Goal: Transaction & Acquisition: Purchase product/service

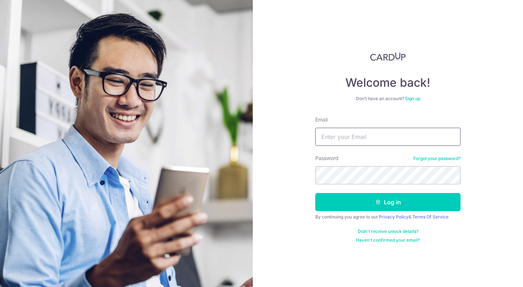
click at [388, 134] on input "Email" at bounding box center [387, 137] width 145 height 18
type input "wilson@cctvbros.com"
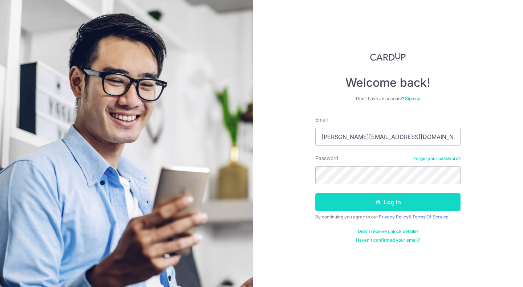
click at [375, 206] on button "Log in" at bounding box center [387, 202] width 145 height 18
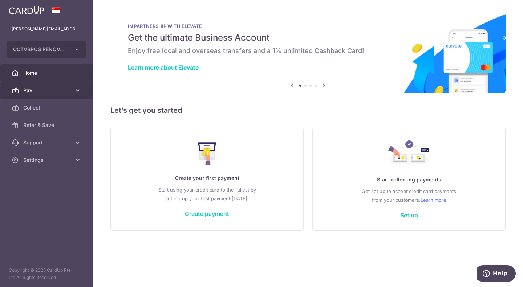
click at [46, 95] on link "Pay" at bounding box center [46, 90] width 93 height 17
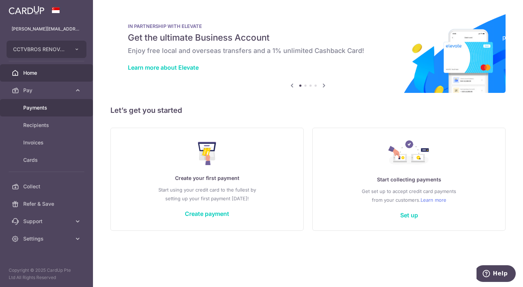
click at [43, 110] on span "Payments" at bounding box center [47, 107] width 48 height 7
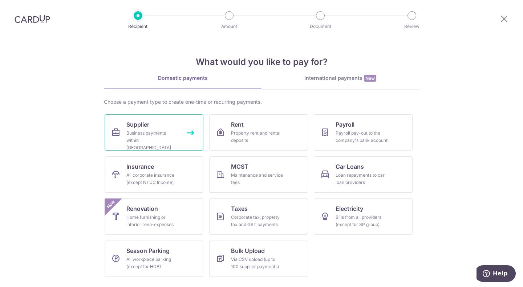
click at [147, 127] on span "Supplier" at bounding box center [137, 124] width 23 height 9
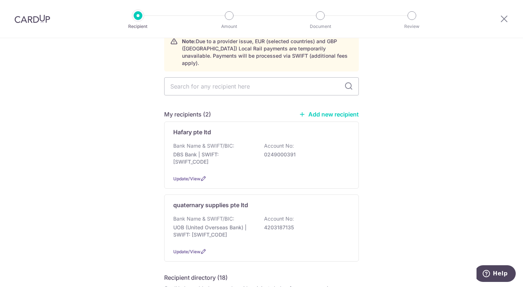
scroll to position [73, 0]
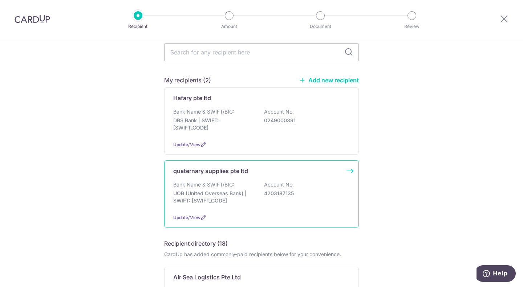
click at [240, 173] on div "quaternary supplies pte ltd Bank Name & SWIFT/BIC: UOB (United Overseas Bank) |…" at bounding box center [261, 193] width 195 height 67
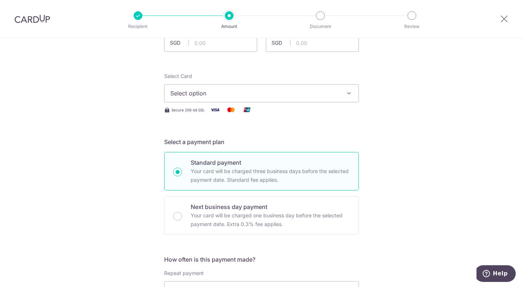
scroll to position [36, 0]
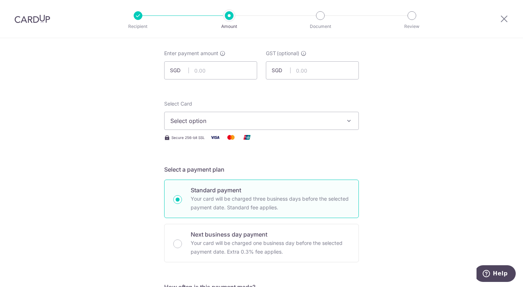
click at [272, 118] on span "Select option" at bounding box center [254, 121] width 169 height 9
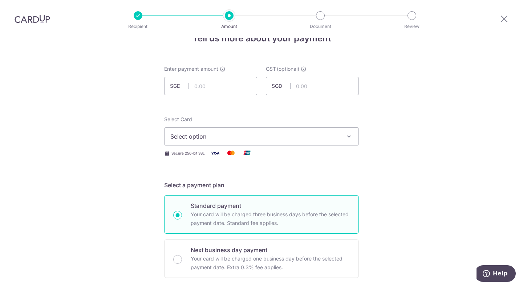
scroll to position [0, 0]
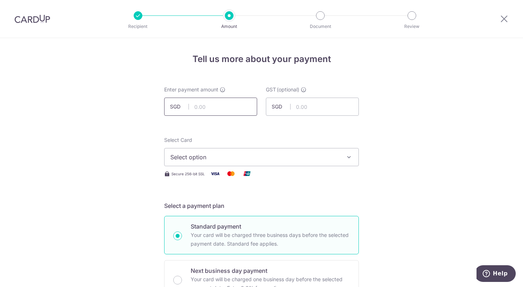
click at [200, 109] on input "text" at bounding box center [210, 107] width 93 height 18
paste input "1/8/25 2/8"
type input "182528"
drag, startPoint x: 227, startPoint y: 105, endPoint x: 170, endPoint y: 111, distance: 57.3
click at [170, 111] on input "182528" at bounding box center [210, 107] width 93 height 18
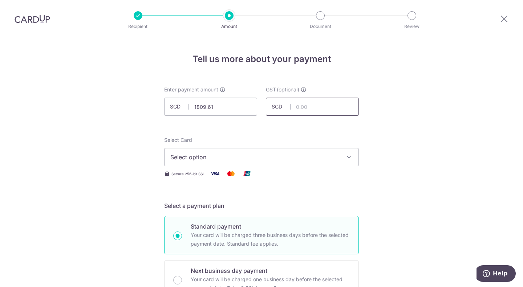
type input "1,809.61"
click at [293, 108] on input "text" at bounding box center [312, 107] width 93 height 18
type input "162.86"
click at [317, 181] on div "Select Card Select option Add credit card Your Cards **** 9902 **** 1000 Secure…" at bounding box center [261, 159] width 195 height 45
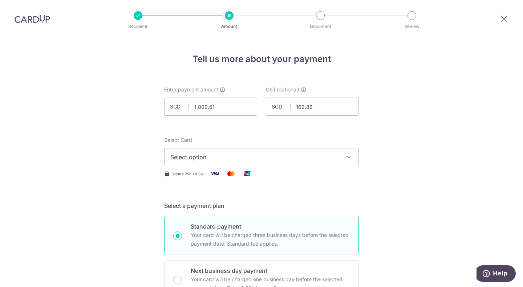
click at [347, 160] on button "Select option" at bounding box center [261, 157] width 195 height 18
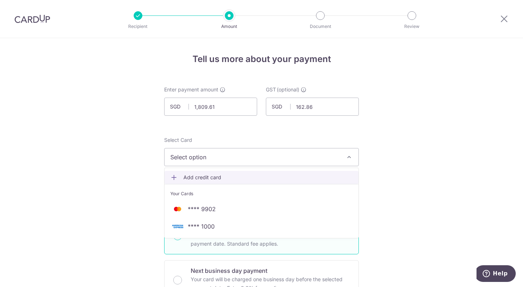
click at [205, 176] on span "Add credit card" at bounding box center [267, 177] width 169 height 7
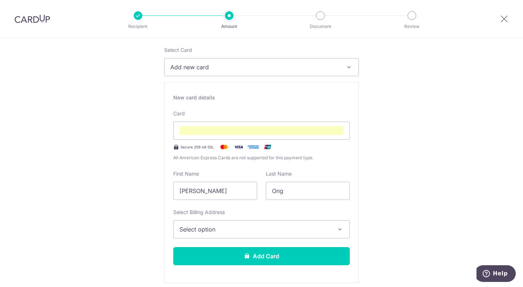
scroll to position [109, 0]
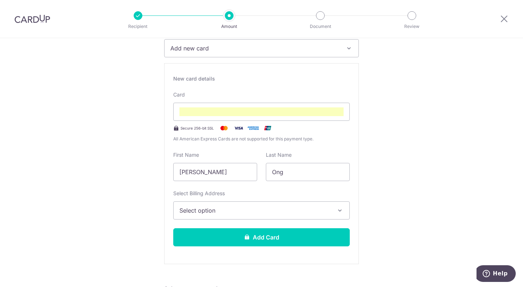
click at [241, 212] on span "Select option" at bounding box center [254, 210] width 151 height 9
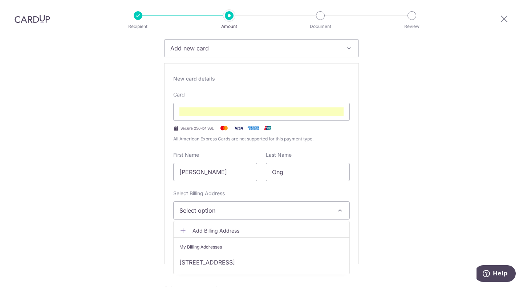
click at [210, 230] on span "Add Billing Address" at bounding box center [267, 230] width 151 height 7
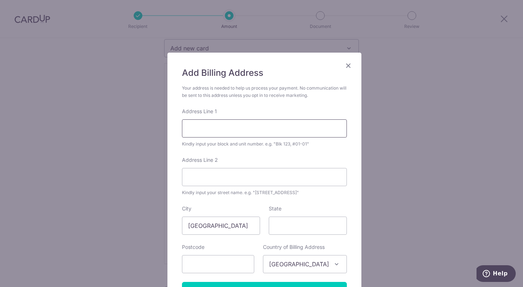
click at [222, 128] on input "Address Line 1" at bounding box center [264, 128] width 165 height 18
type input "38 WOODLANDS INDUSTRIAL PARK E1"
type input "04-07"
type input "757700"
click at [282, 223] on input "State" at bounding box center [308, 226] width 78 height 18
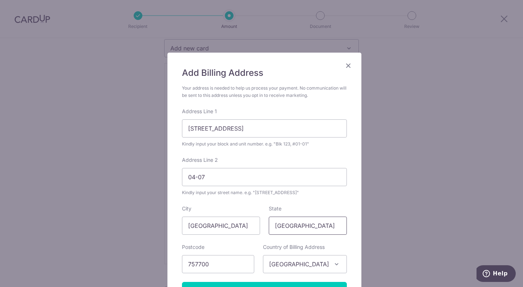
type input "singapore"
click at [305, 209] on div "State singapore" at bounding box center [308, 220] width 78 height 30
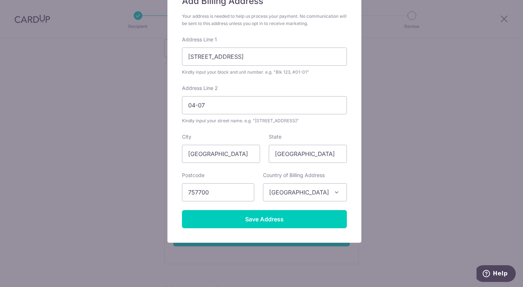
scroll to position [73, 0]
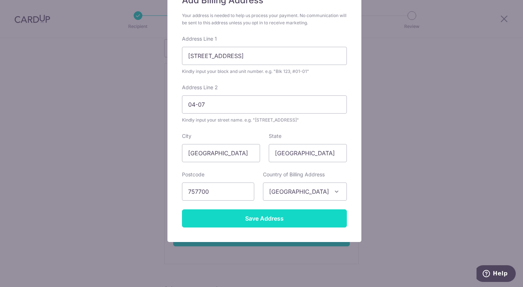
click at [267, 220] on input "Save Address" at bounding box center [264, 218] width 165 height 18
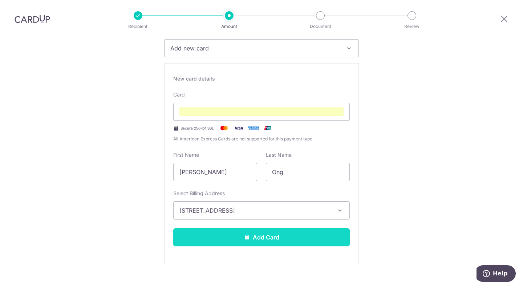
click at [278, 237] on button "Add Card" at bounding box center [261, 237] width 176 height 18
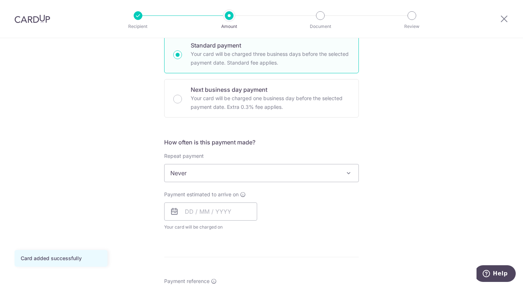
scroll to position [218, 0]
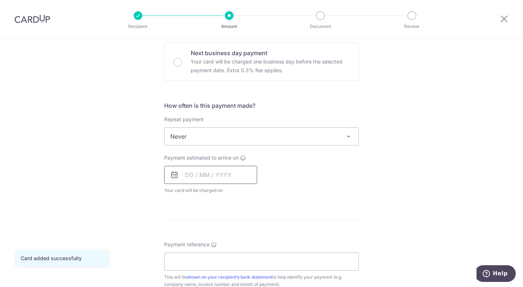
click at [211, 178] on input "text" at bounding box center [210, 175] width 93 height 18
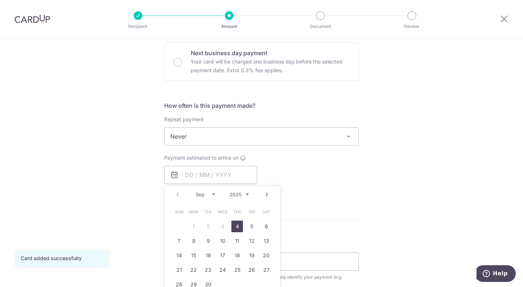
click at [235, 226] on link "4" at bounding box center [237, 227] width 12 height 12
type input "[DATE]"
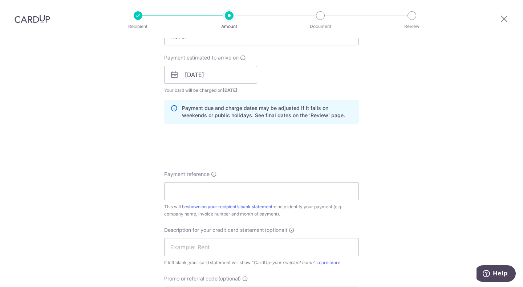
scroll to position [327, 0]
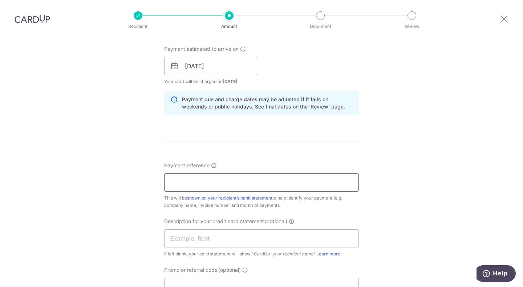
click at [216, 186] on input "Payment reference" at bounding box center [261, 183] width 195 height 18
type input "q"
type input "[PERSON_NAME]"
click at [200, 240] on input "text" at bounding box center [261, 238] width 195 height 18
type input "supplier wood"
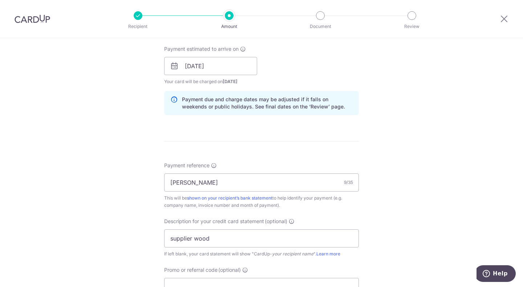
click at [136, 221] on div "Tell us more about your payment Enter payment amount SGD 1,809.61 1809.61 GST (…" at bounding box center [261, 78] width 523 height 735
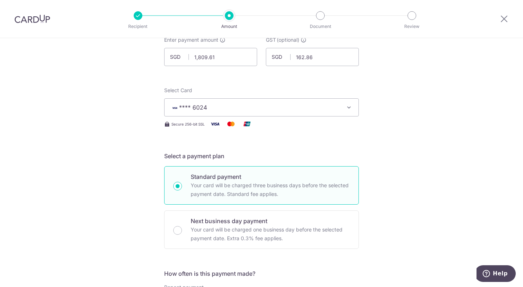
scroll to position [0, 0]
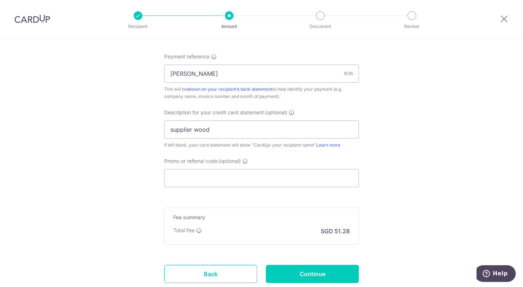
scroll to position [486, 0]
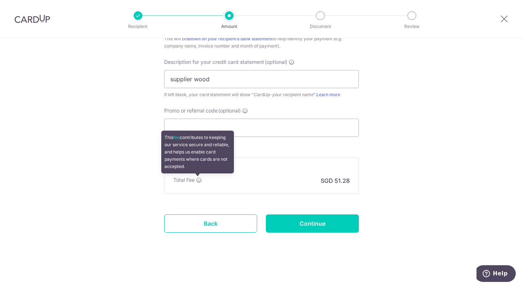
click at [199, 182] on icon at bounding box center [199, 180] width 6 height 6
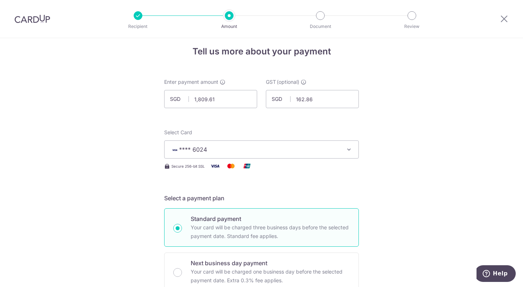
scroll to position [0, 0]
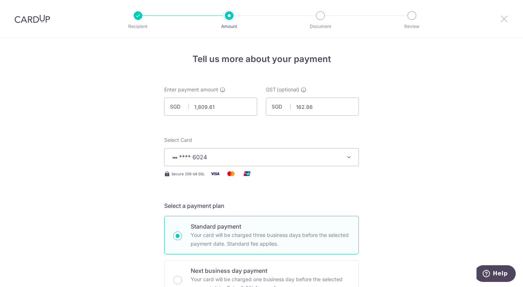
click at [506, 17] on icon at bounding box center [504, 18] width 9 height 9
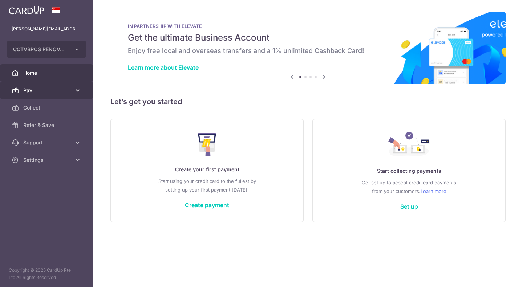
click at [59, 93] on span "Pay" at bounding box center [47, 90] width 48 height 7
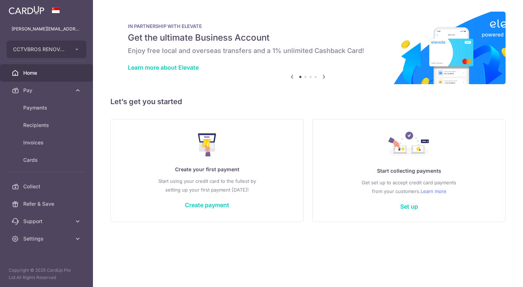
click at [275, 148] on div "Create your first payment Start using your credit card to the fullest by settin…" at bounding box center [206, 170] width 175 height 86
click at [38, 203] on span "Refer & Save" at bounding box center [47, 203] width 48 height 7
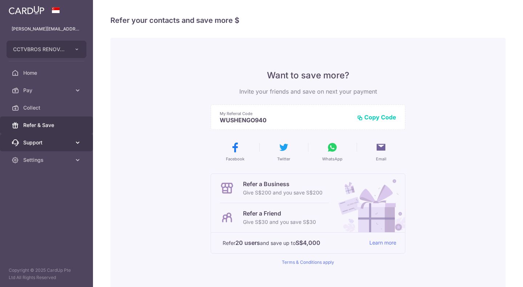
click at [37, 141] on span "Support" at bounding box center [47, 142] width 48 height 7
click at [41, 141] on span "Support" at bounding box center [47, 142] width 48 height 7
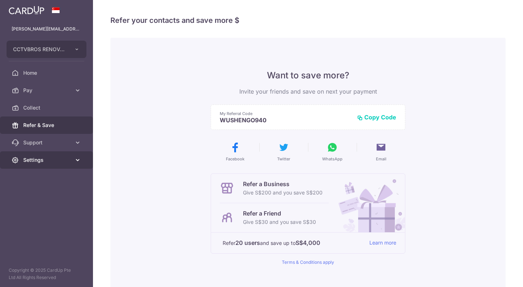
click at [44, 158] on span "Settings" at bounding box center [47, 159] width 48 height 7
click at [44, 160] on span "Settings" at bounding box center [47, 159] width 48 height 7
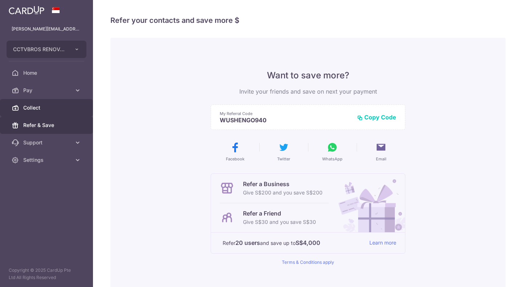
click at [42, 106] on span "Collect" at bounding box center [47, 107] width 48 height 7
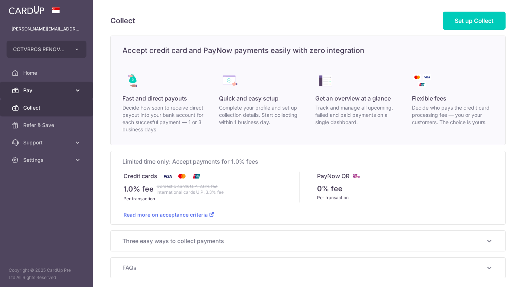
click at [54, 92] on span "Pay" at bounding box center [47, 90] width 48 height 7
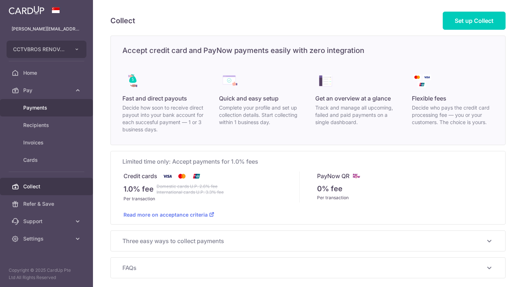
click at [53, 113] on link "Payments" at bounding box center [46, 107] width 93 height 17
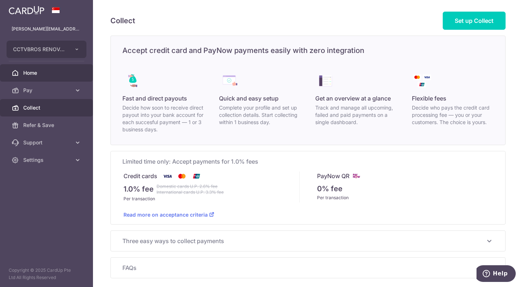
click at [31, 69] on span "Home" at bounding box center [47, 72] width 48 height 7
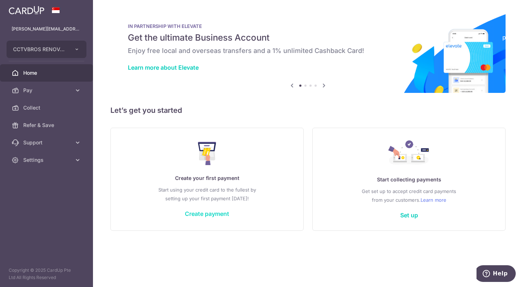
click at [201, 213] on link "Create payment" at bounding box center [207, 213] width 44 height 7
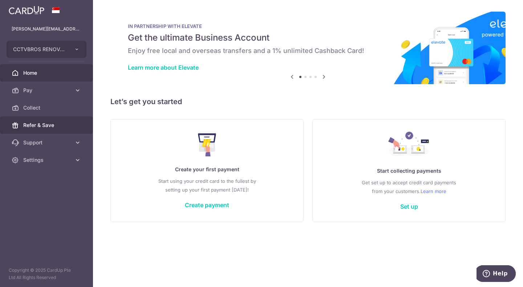
click at [54, 124] on span "Refer & Save" at bounding box center [47, 125] width 48 height 7
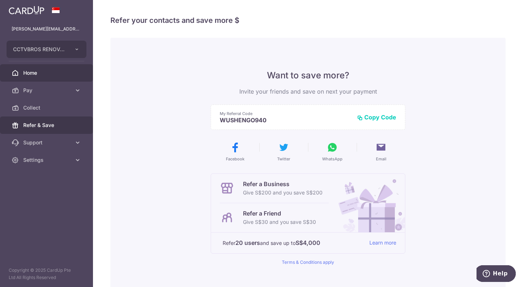
click at [50, 71] on span "Home" at bounding box center [47, 72] width 48 height 7
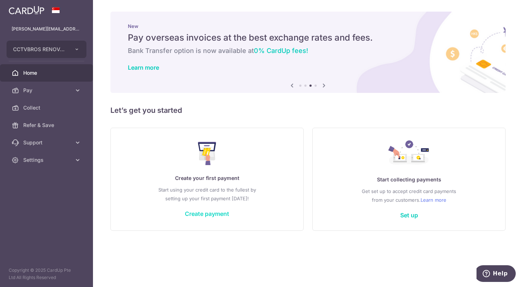
click at [215, 216] on link "Create payment" at bounding box center [207, 213] width 44 height 7
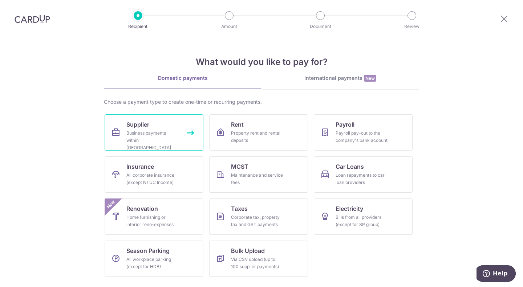
click at [164, 133] on div "Business payments within Singapore" at bounding box center [152, 141] width 52 height 22
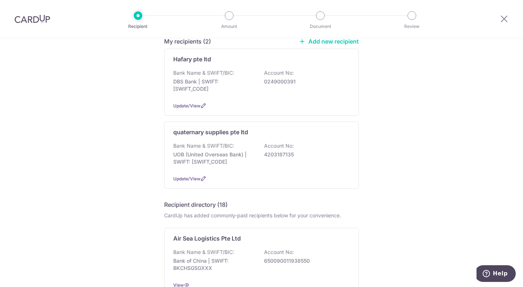
scroll to position [145, 0]
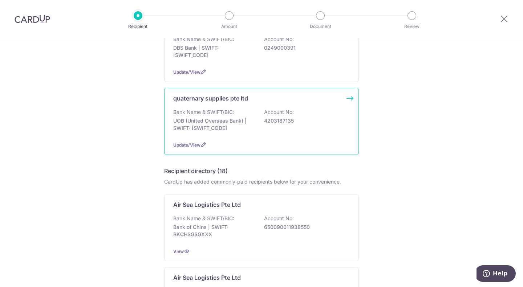
click at [217, 109] on p "Bank Name & SWIFT/BIC:" at bounding box center [203, 112] width 61 height 7
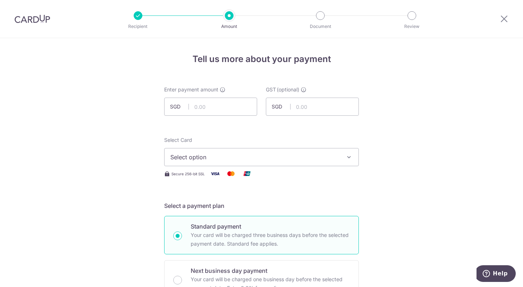
click at [216, 155] on span "Select option" at bounding box center [254, 157] width 169 height 9
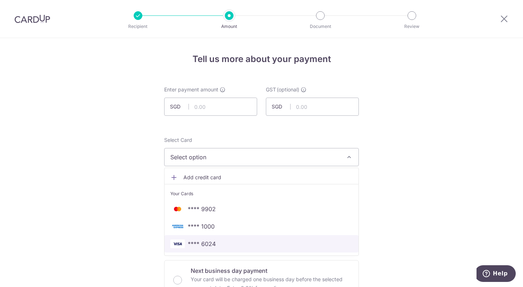
click at [220, 247] on span "**** 6024" at bounding box center [261, 244] width 182 height 9
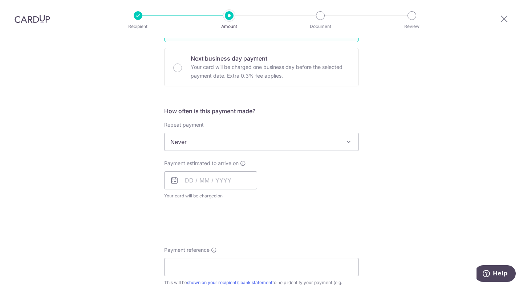
scroll to position [218, 0]
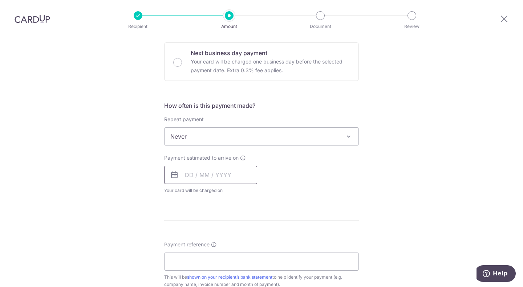
click at [194, 171] on input "text" at bounding box center [210, 175] width 93 height 18
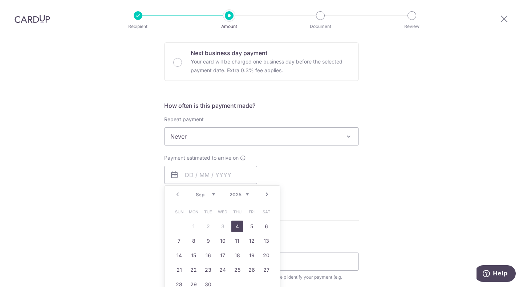
click at [237, 225] on link "4" at bounding box center [237, 227] width 12 height 12
type input "[DATE]"
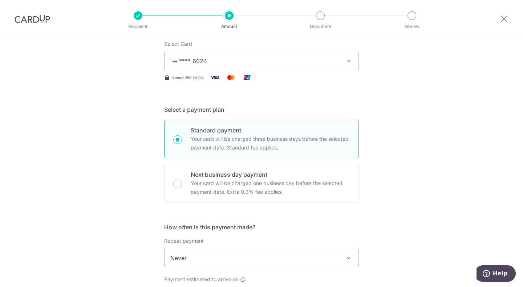
scroll to position [50, 0]
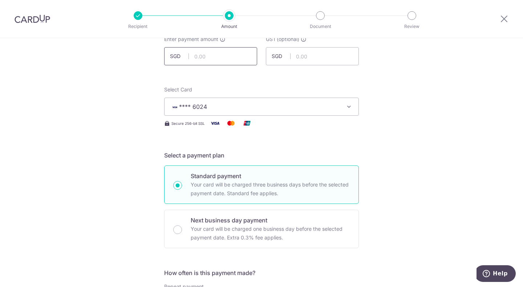
click at [202, 58] on input "text" at bounding box center [210, 56] width 93 height 18
drag, startPoint x: 388, startPoint y: 86, endPoint x: 225, endPoint y: 63, distance: 163.9
click at [223, 61] on input "1,000.00" at bounding box center [210, 56] width 93 height 18
click at [221, 58] on input "1,000.00" at bounding box center [210, 56] width 93 height 18
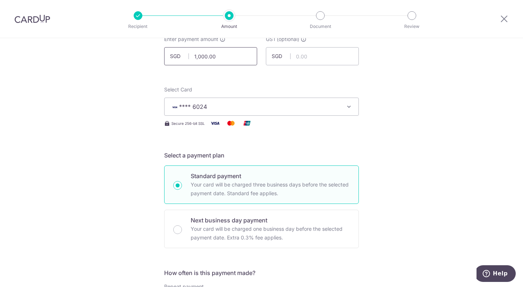
click at [221, 58] on input "1,000.00" at bounding box center [210, 56] width 93 height 18
click at [210, 57] on input "18" at bounding box center [210, 56] width 93 height 18
type input "1"
click at [302, 60] on input "text" at bounding box center [312, 56] width 93 height 18
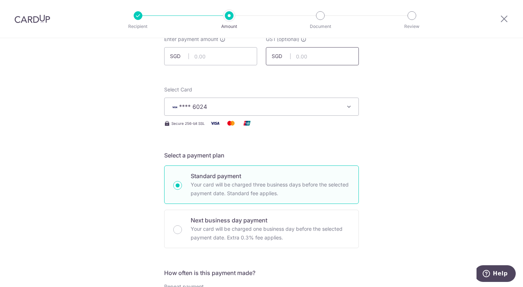
type input "162.86"
click at [222, 56] on input "text" at bounding box center [210, 56] width 93 height 18
type input "1,809.61"
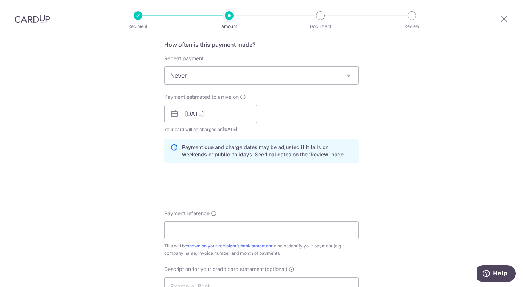
scroll to position [305, 0]
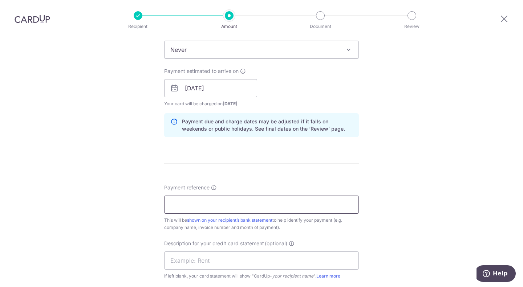
click at [200, 210] on input "Payment reference" at bounding box center [261, 205] width 195 height 18
type input "[PERSON_NAME]"
click at [201, 261] on input "text" at bounding box center [261, 261] width 195 height 18
type input "supplier wood"
click at [309, 235] on div "Payment reference kimi wood 9/35 This will be shown on your recipient’s bank st…" at bounding box center [261, 251] width 195 height 134
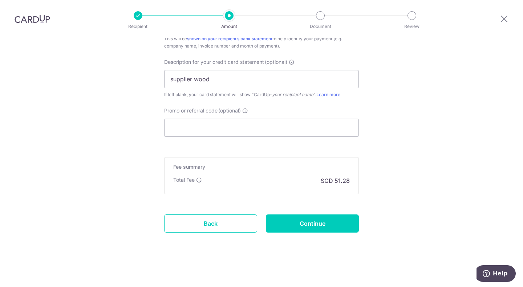
scroll to position [377, 0]
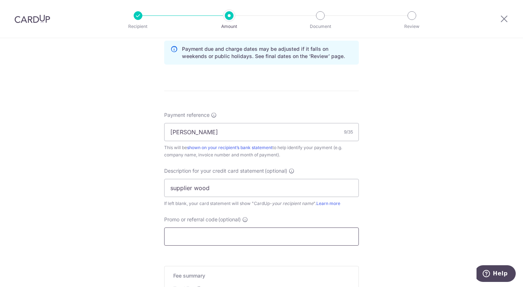
click at [201, 240] on input "Promo or referral code (optional)" at bounding box center [261, 237] width 195 height 18
paste input "SETHISFYBIZ"
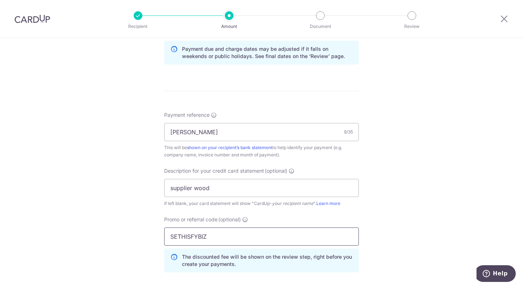
type input "SETHISFYBIZ"
click at [423, 225] on div "Tell us more about your payment Enter payment amount SGD 1,809.61 1809.61 GST (…" at bounding box center [261, 45] width 523 height 768
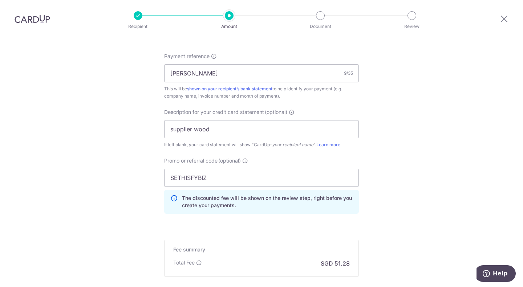
scroll to position [486, 0]
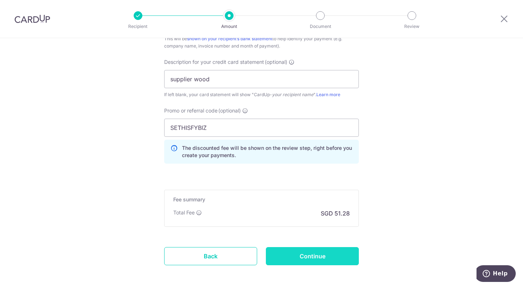
click at [296, 256] on input "Continue" at bounding box center [312, 256] width 93 height 18
type input "Create Schedule"
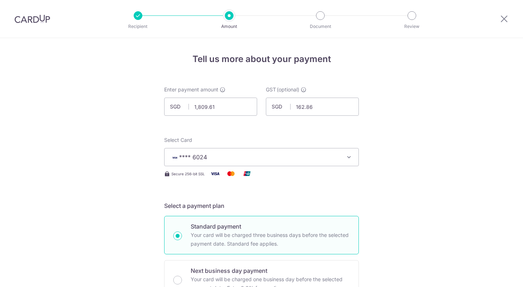
scroll to position [529, 0]
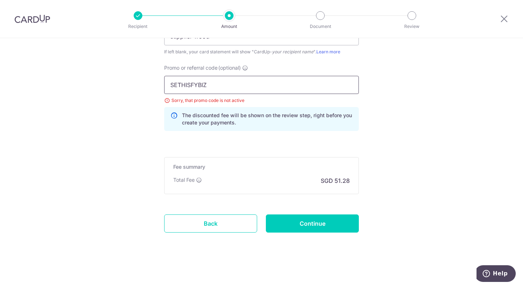
drag, startPoint x: 212, startPoint y: 85, endPoint x: 152, endPoint y: 88, distance: 60.3
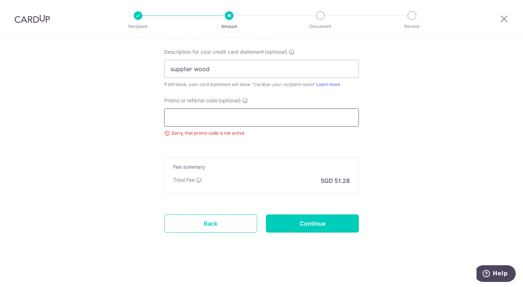
scroll to position [496, 0]
click at [500, 276] on span "Help" at bounding box center [500, 273] width 15 height 7
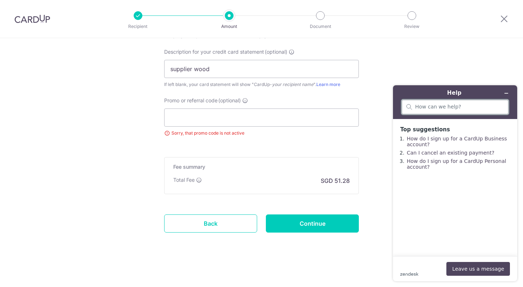
click at [426, 106] on input "search" at bounding box center [459, 107] width 89 height 7
type input "promo code for new account"
click at [475, 271] on button "Leave us a message" at bounding box center [478, 269] width 64 height 14
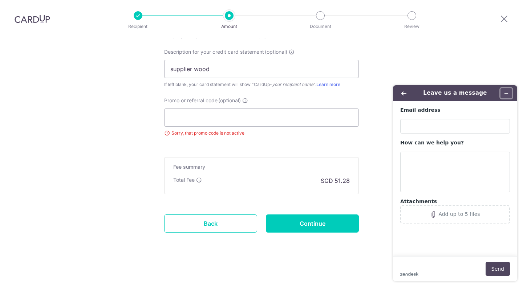
click at [504, 94] on icon "Minimise widget" at bounding box center [506, 93] width 5 height 5
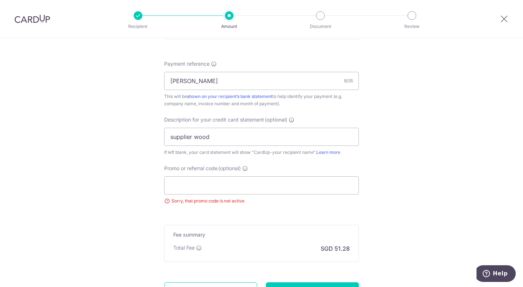
scroll to position [472, 0]
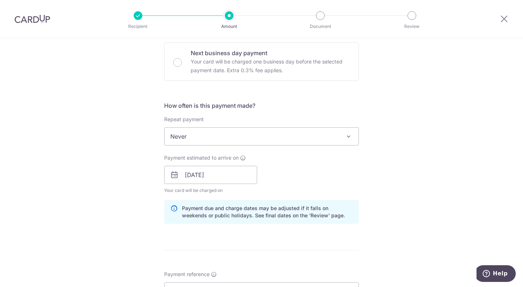
scroll to position [0, 0]
